Goal: Task Accomplishment & Management: Use online tool/utility

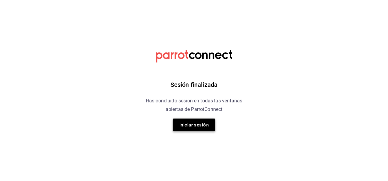
click at [185, 127] on button "Iniciar sesión" at bounding box center [194, 125] width 43 height 13
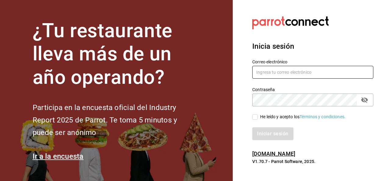
type input "multiuser@ceballos.com"
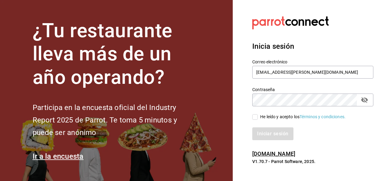
click at [255, 121] on div "Iniciar sesión" at bounding box center [309, 130] width 128 height 20
click at [256, 117] on input "He leído y acepto los Términos y condiciones." at bounding box center [254, 116] width 5 height 5
checkbox input "true"
click at [268, 140] on div "Inicia sesión Correo electrónico multiuser@ceballos.com Contraseña Contraseña H…" at bounding box center [312, 91] width 121 height 114
click at [272, 135] on button "Iniciar sesión" at bounding box center [272, 134] width 41 height 13
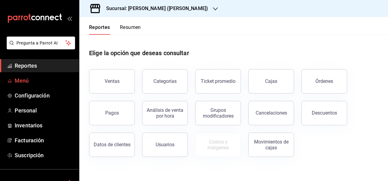
click at [42, 80] on span "Menú" at bounding box center [45, 81] width 60 height 8
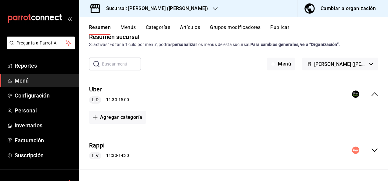
scroll to position [24, 0]
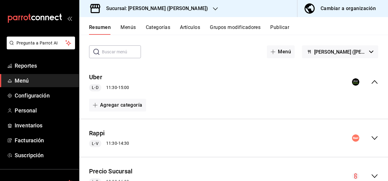
click at [372, 138] on icon "collapse-menu-row" at bounding box center [375, 138] width 6 height 4
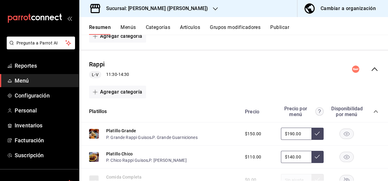
scroll to position [98, 0]
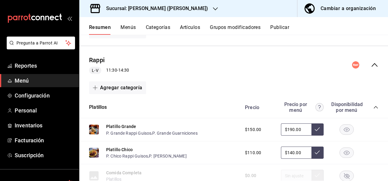
click at [373, 108] on icon "collapse-category-row" at bounding box center [375, 107] width 5 height 5
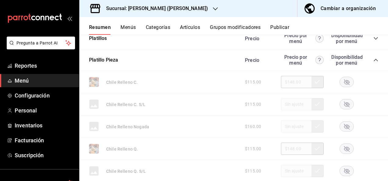
scroll to position [154, 0]
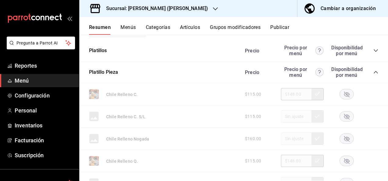
click at [344, 96] on icon "button" at bounding box center [346, 94] width 5 height 5
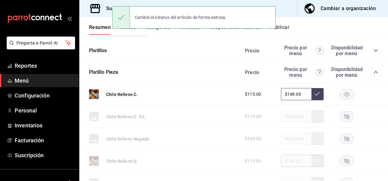
click at [343, 162] on rect "button" at bounding box center [347, 161] width 14 height 10
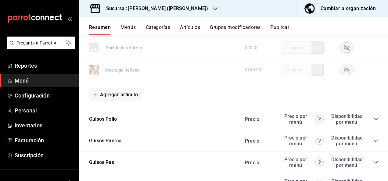
scroll to position [643, 0]
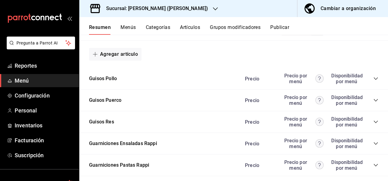
click at [373, 76] on icon "collapse-category-row" at bounding box center [375, 78] width 5 height 5
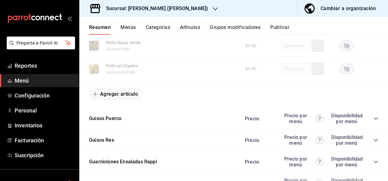
scroll to position [1005, 0]
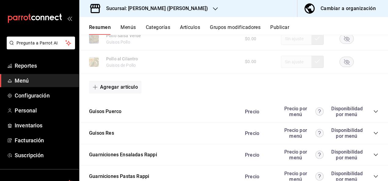
click at [373, 112] on icon "collapse-category-row" at bounding box center [375, 111] width 5 height 5
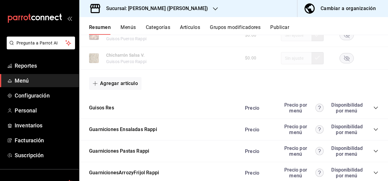
scroll to position [1347, 0]
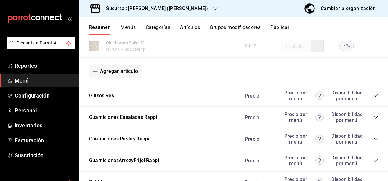
click at [373, 98] on icon "collapse-category-row" at bounding box center [375, 95] width 5 height 5
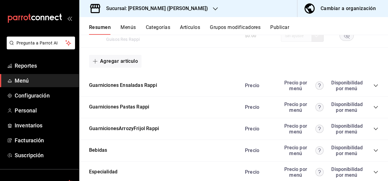
scroll to position [1737, 0]
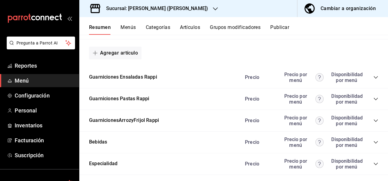
click at [373, 102] on icon "collapse-category-row" at bounding box center [375, 99] width 5 height 5
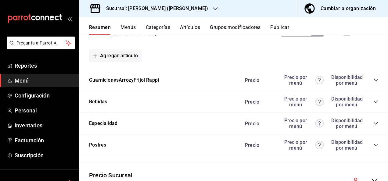
scroll to position [1993, 0]
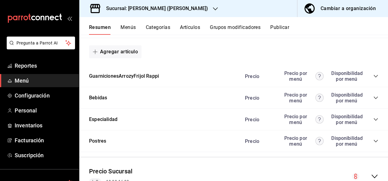
click at [373, 79] on icon "collapse-category-row" at bounding box center [375, 76] width 5 height 5
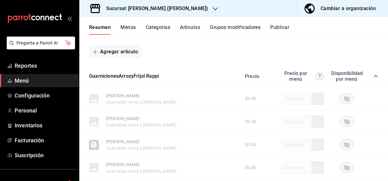
click at [345, 150] on rect "button" at bounding box center [347, 145] width 14 height 10
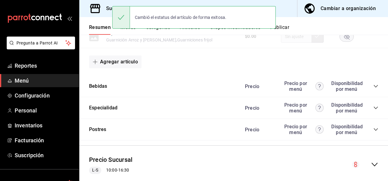
scroll to position [2237, 0]
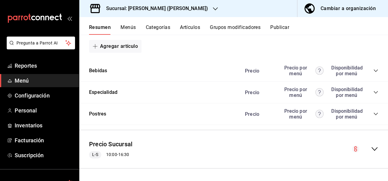
click at [282, 27] on button "Publicar" at bounding box center [279, 29] width 19 height 10
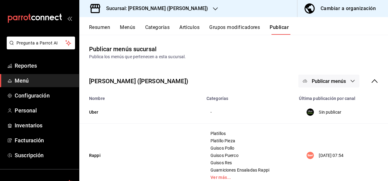
click at [350, 83] on icon "button" at bounding box center [352, 81] width 5 height 5
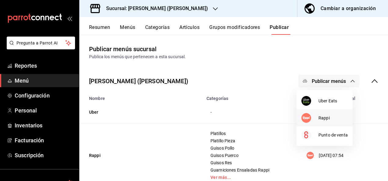
click at [329, 113] on li "Rappi" at bounding box center [325, 118] width 56 height 17
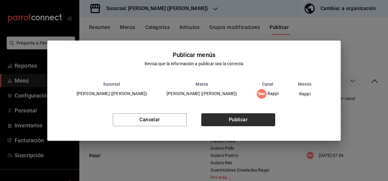
click at [259, 117] on button "Publicar" at bounding box center [238, 120] width 74 height 13
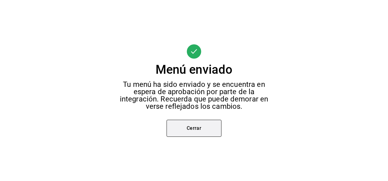
click at [201, 129] on button "Cerrar" at bounding box center [194, 128] width 55 height 17
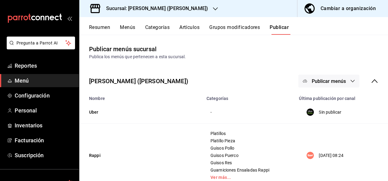
click at [102, 29] on button "Resumen" at bounding box center [99, 29] width 21 height 10
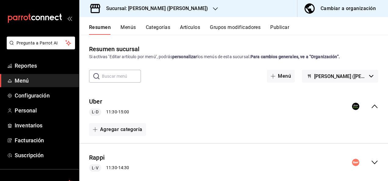
click at [213, 10] on icon "button" at bounding box center [215, 8] width 5 height 3
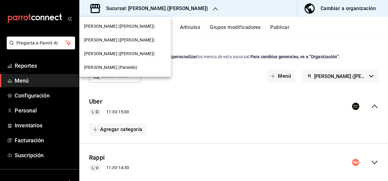
click at [121, 69] on div "[PERSON_NAME] (Paralelo)" at bounding box center [125, 67] width 82 height 6
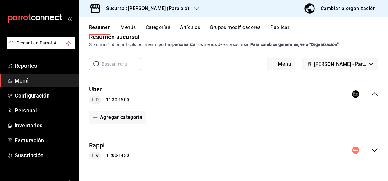
scroll to position [61, 0]
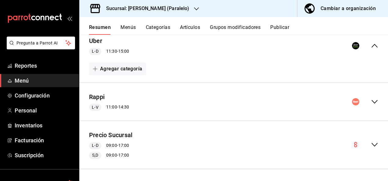
click at [371, 103] on icon "collapse-menu-row" at bounding box center [374, 101] width 7 height 7
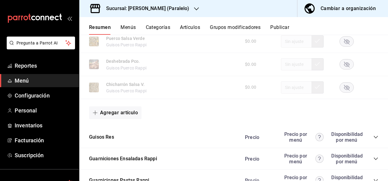
scroll to position [805, 0]
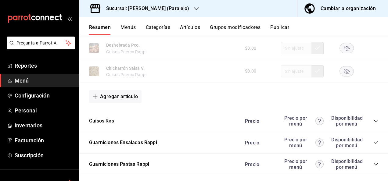
click at [373, 124] on icon "collapse-category-row" at bounding box center [375, 121] width 5 height 5
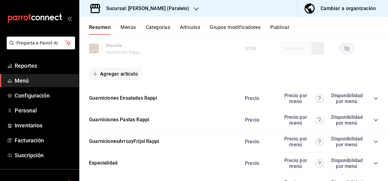
scroll to position [1216, 0]
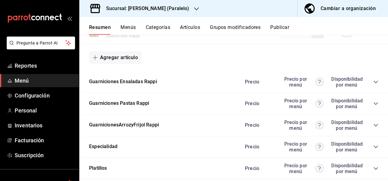
click at [373, 106] on icon "collapse-category-row" at bounding box center [375, 103] width 5 height 5
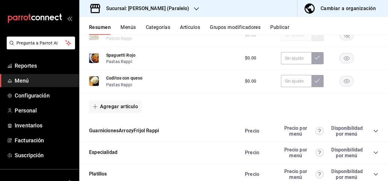
scroll to position [1371, 0]
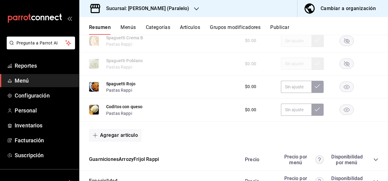
click at [373, 162] on icon "collapse-category-row" at bounding box center [375, 159] width 5 height 5
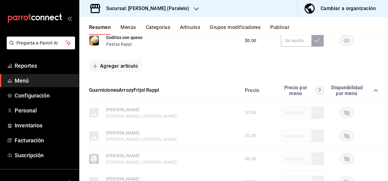
scroll to position [1497, 0]
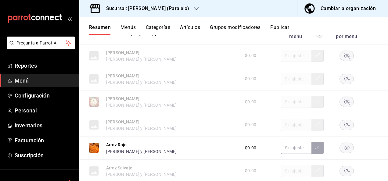
click at [345, 107] on rect "button" at bounding box center [347, 102] width 14 height 10
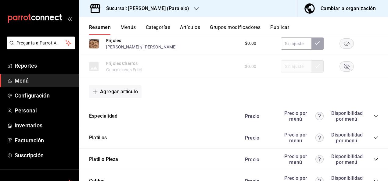
scroll to position [1701, 0]
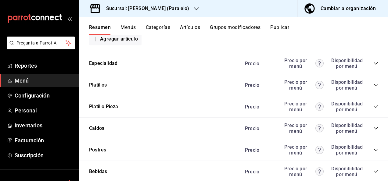
click at [374, 108] on icon "collapse-category-row" at bounding box center [376, 107] width 4 height 2
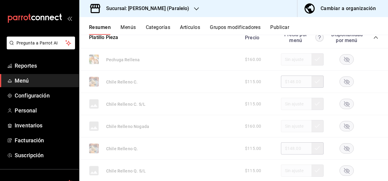
scroll to position [1819, 0]
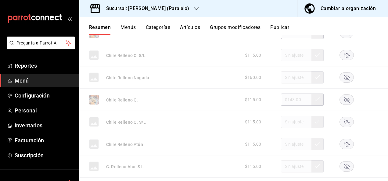
click at [341, 38] on rect "button" at bounding box center [347, 33] width 14 height 10
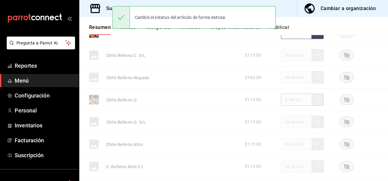
click at [343, 105] on rect "button" at bounding box center [347, 100] width 14 height 10
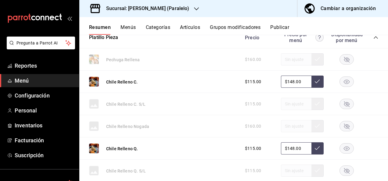
scroll to position [1762, 0]
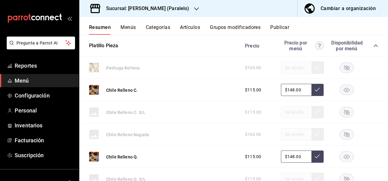
click at [344, 73] on rect "button" at bounding box center [347, 68] width 14 height 10
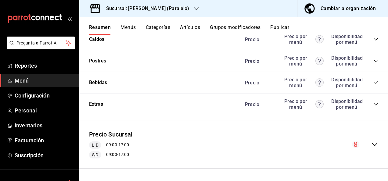
scroll to position [2289, 0]
click at [283, 26] on button "Publicar" at bounding box center [279, 29] width 19 height 10
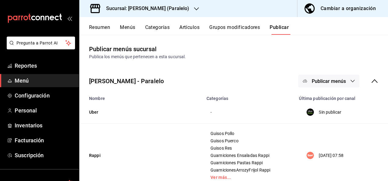
click at [350, 80] on icon "button" at bounding box center [352, 81] width 5 height 5
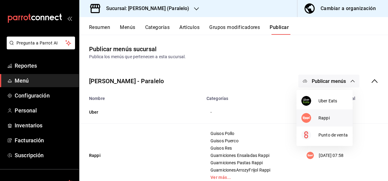
click at [330, 115] on span "Rappi" at bounding box center [333, 118] width 29 height 6
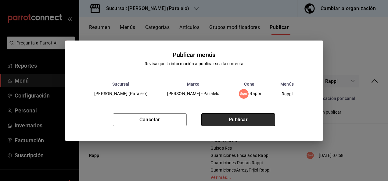
click at [259, 117] on button "Publicar" at bounding box center [238, 120] width 74 height 13
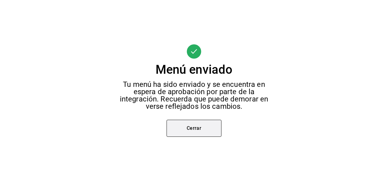
click at [197, 128] on button "Cerrar" at bounding box center [194, 128] width 55 height 17
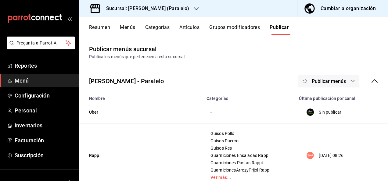
click at [148, 7] on h3 "Sucursal: [PERSON_NAME] (Paralelo)" at bounding box center [145, 8] width 88 height 7
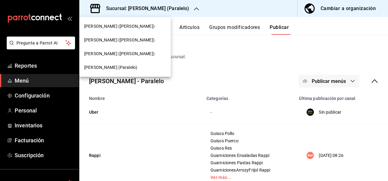
click at [113, 52] on span "[PERSON_NAME] ([PERSON_NAME])" at bounding box center [119, 54] width 70 height 6
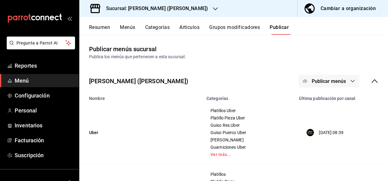
click at [100, 32] on button "Resumen" at bounding box center [99, 29] width 21 height 10
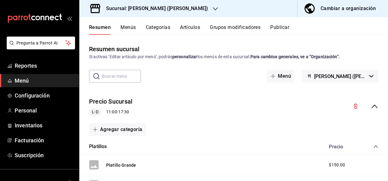
click at [372, 106] on icon "collapse-menu-row" at bounding box center [375, 107] width 6 height 4
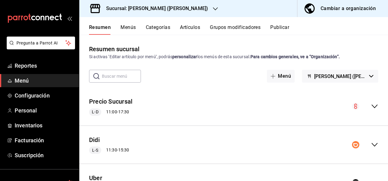
click at [371, 146] on icon "collapse-menu-row" at bounding box center [374, 144] width 7 height 7
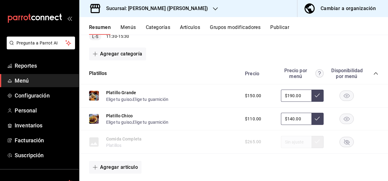
scroll to position [134, 0]
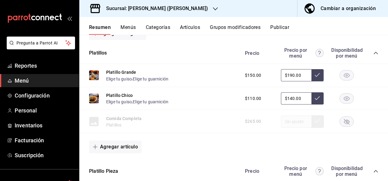
click at [373, 52] on icon "collapse-category-row" at bounding box center [375, 53] width 5 height 5
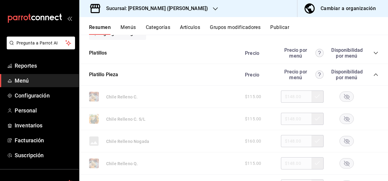
click at [343, 97] on rect "button" at bounding box center [347, 97] width 14 height 10
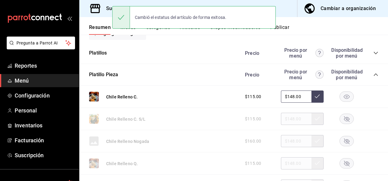
click at [341, 163] on rect "button" at bounding box center [347, 164] width 14 height 10
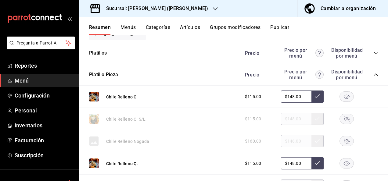
click at [341, 163] on rect "button" at bounding box center [347, 164] width 14 height 10
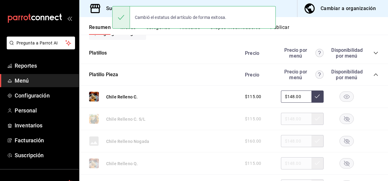
click at [343, 97] on rect "button" at bounding box center [347, 97] width 14 height 10
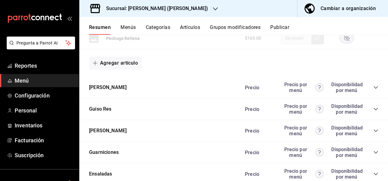
scroll to position [557, 0]
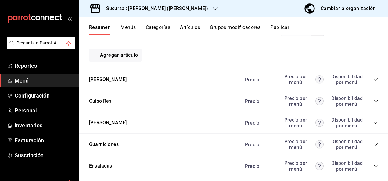
click at [373, 77] on icon "collapse-category-row" at bounding box center [375, 79] width 5 height 5
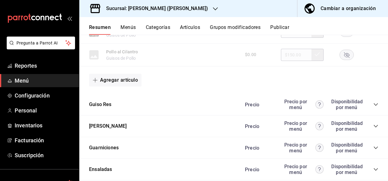
scroll to position [932, 0]
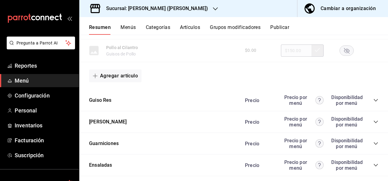
click at [373, 102] on icon "collapse-category-row" at bounding box center [375, 100] width 5 height 5
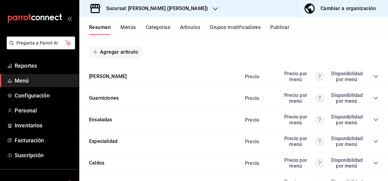
scroll to position [1290, 0]
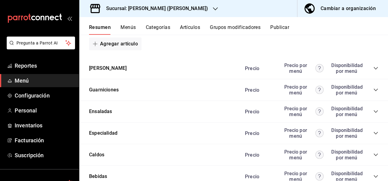
click at [373, 69] on icon "collapse-category-row" at bounding box center [375, 68] width 5 height 5
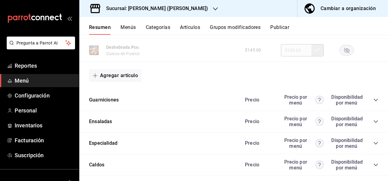
scroll to position [1619, 0]
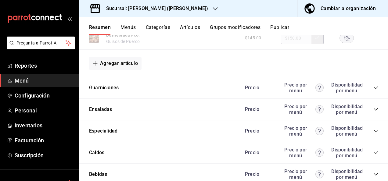
click at [374, 89] on icon "collapse-category-row" at bounding box center [376, 88] width 4 height 2
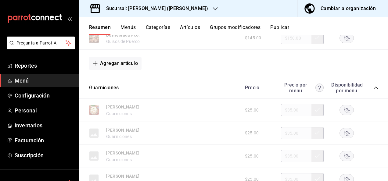
click at [340, 113] on rect "button" at bounding box center [347, 110] width 14 height 10
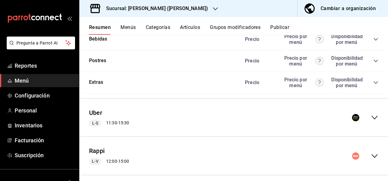
scroll to position [2209, 0]
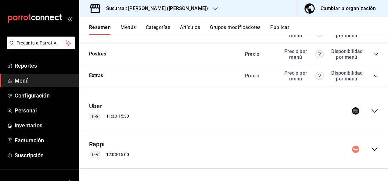
click at [371, 110] on icon "collapse-menu-row" at bounding box center [374, 110] width 7 height 7
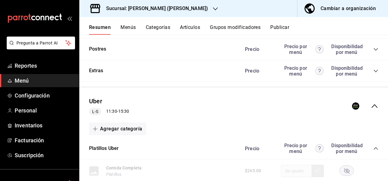
click at [373, 151] on icon "collapse-category-row" at bounding box center [375, 148] width 5 height 5
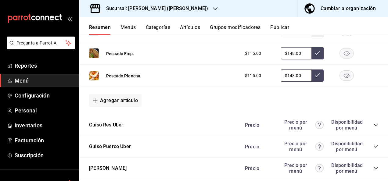
scroll to position [2664, 0]
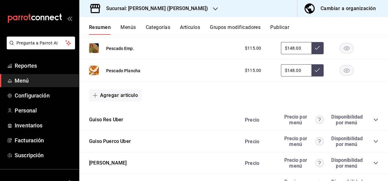
click at [373, 122] on icon "collapse-category-row" at bounding box center [375, 119] width 5 height 5
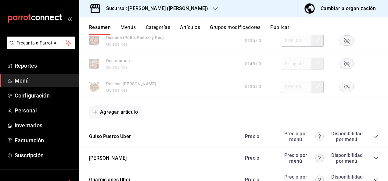
scroll to position [3011, 0]
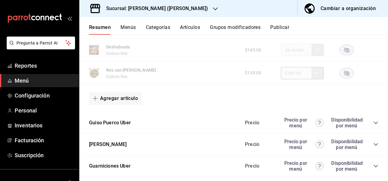
click at [373, 125] on icon "collapse-category-row" at bounding box center [375, 123] width 5 height 5
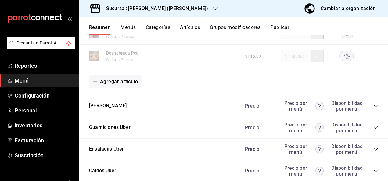
scroll to position [3393, 0]
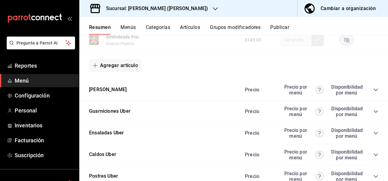
click at [374, 91] on icon "collapse-category-row" at bounding box center [376, 90] width 4 height 2
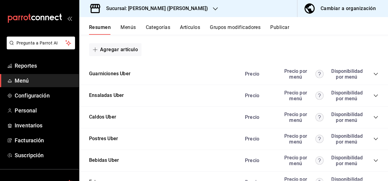
scroll to position [3812, 0]
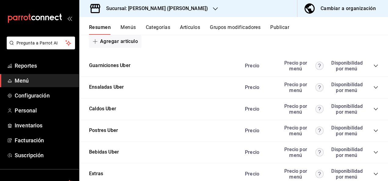
click at [373, 68] on icon "collapse-category-row" at bounding box center [375, 65] width 5 height 5
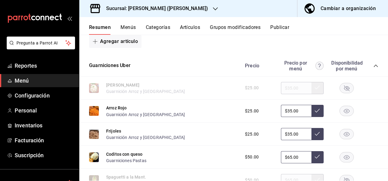
click at [342, 93] on rect "button" at bounding box center [347, 88] width 14 height 10
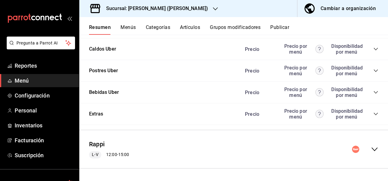
scroll to position [4325, 0]
click at [372, 150] on icon "collapse-menu-row" at bounding box center [375, 150] width 6 height 4
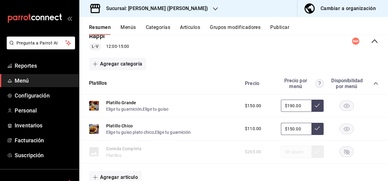
scroll to position [4435, 0]
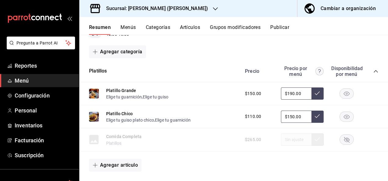
click at [373, 74] on icon "collapse-category-row" at bounding box center [375, 71] width 5 height 5
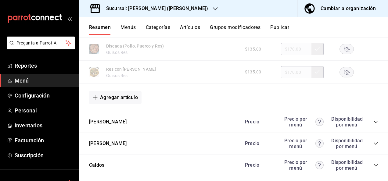
scroll to position [4756, 0]
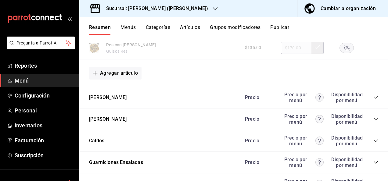
click at [372, 103] on div "Precio Precio por menú Disponibilidad por menú" at bounding box center [308, 98] width 139 height 12
click at [373, 100] on icon "collapse-category-row" at bounding box center [375, 97] width 5 height 5
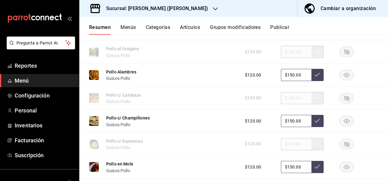
scroll to position [4894, 0]
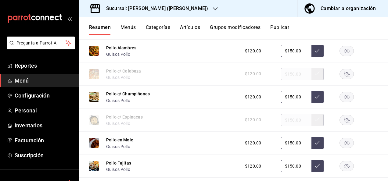
click at [342, 56] on rect "button" at bounding box center [347, 51] width 14 height 10
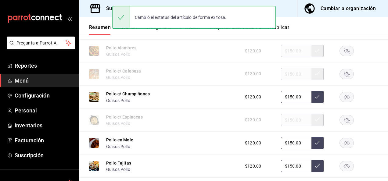
click at [344, 102] on rect "button" at bounding box center [347, 97] width 14 height 10
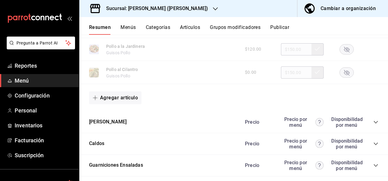
scroll to position [5172, 0]
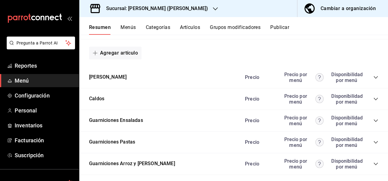
click at [373, 80] on icon "collapse-category-row" at bounding box center [375, 77] width 5 height 5
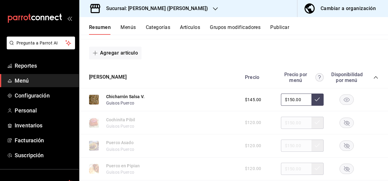
click at [345, 105] on rect "button" at bounding box center [347, 100] width 14 height 10
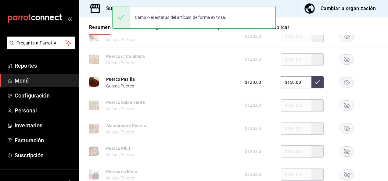
scroll to position [5363, 0]
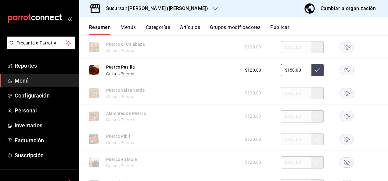
click at [343, 75] on rect "button" at bounding box center [347, 70] width 14 height 10
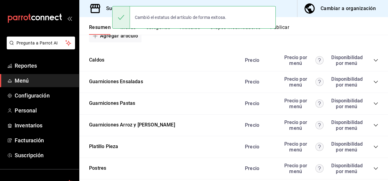
scroll to position [5542, 0]
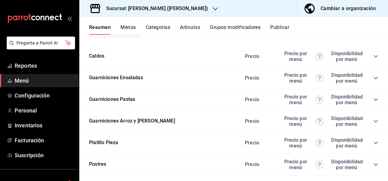
click at [373, 102] on icon "collapse-category-row" at bounding box center [375, 99] width 5 height 5
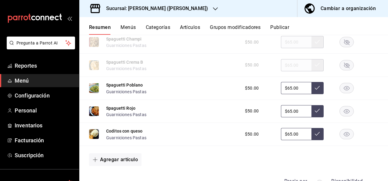
scroll to position [5696, 0]
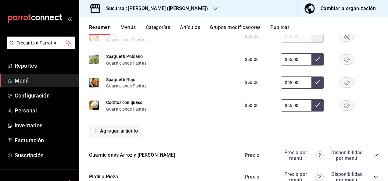
click at [341, 65] on rect "button" at bounding box center [347, 60] width 14 height 10
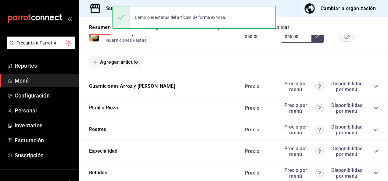
scroll to position [5774, 0]
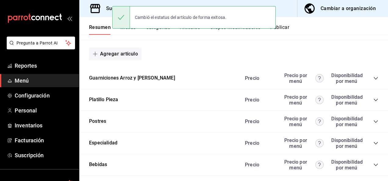
click at [373, 81] on icon "collapse-category-row" at bounding box center [375, 78] width 5 height 5
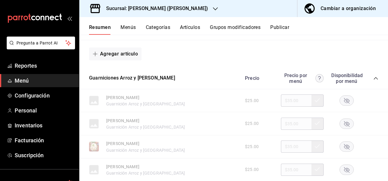
click at [346, 152] on rect "button" at bounding box center [347, 147] width 14 height 10
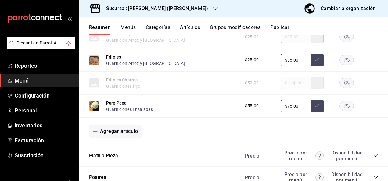
scroll to position [5973, 0]
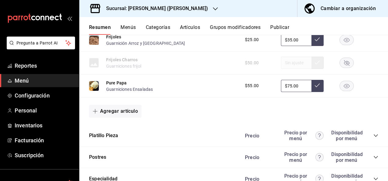
click at [374, 137] on icon "collapse-category-row" at bounding box center [376, 136] width 4 height 2
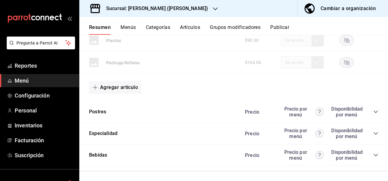
scroll to position [6443, 0]
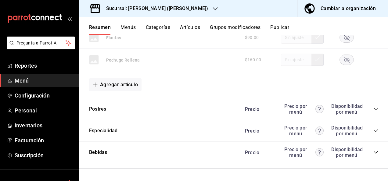
click at [284, 26] on button "Publicar" at bounding box center [279, 29] width 19 height 10
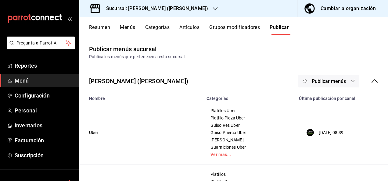
click at [340, 83] on span "Publicar menús" at bounding box center [329, 81] width 34 height 6
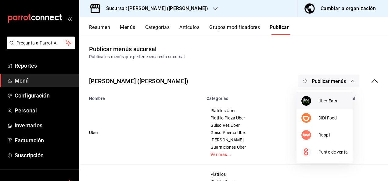
click at [329, 102] on span "Uber Eats" at bounding box center [333, 101] width 29 height 6
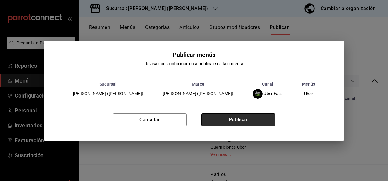
click at [244, 117] on button "Publicar" at bounding box center [238, 120] width 74 height 13
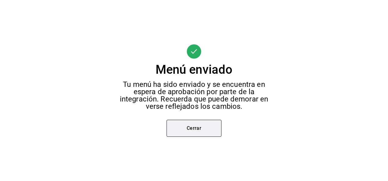
click at [183, 133] on button "Cerrar" at bounding box center [194, 128] width 55 height 17
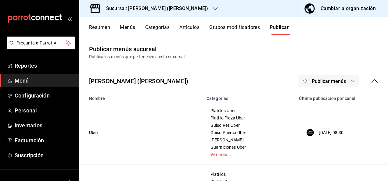
click at [341, 80] on span "Publicar menús" at bounding box center [329, 81] width 34 height 6
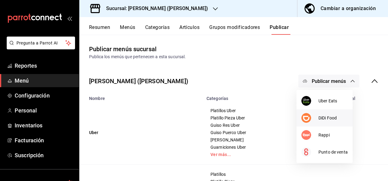
click at [325, 119] on span "DiDi Food" at bounding box center [333, 118] width 29 height 6
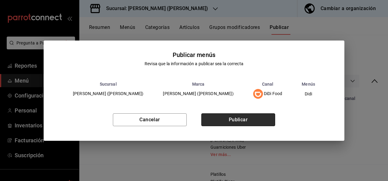
click at [236, 117] on button "Publicar" at bounding box center [238, 120] width 74 height 13
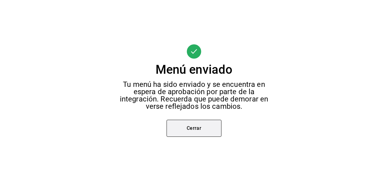
click at [203, 131] on button "Cerrar" at bounding box center [194, 128] width 55 height 17
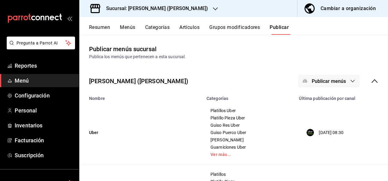
click at [344, 80] on button "Publicar menús" at bounding box center [328, 81] width 61 height 13
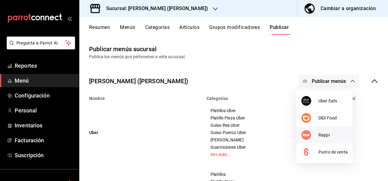
click at [319, 135] on span "Rappi" at bounding box center [333, 135] width 29 height 6
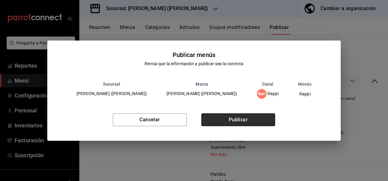
click at [236, 117] on button "Publicar" at bounding box center [238, 120] width 74 height 13
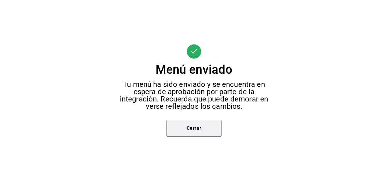
click at [181, 128] on button "Cerrar" at bounding box center [194, 128] width 55 height 17
